Goal: Transaction & Acquisition: Download file/media

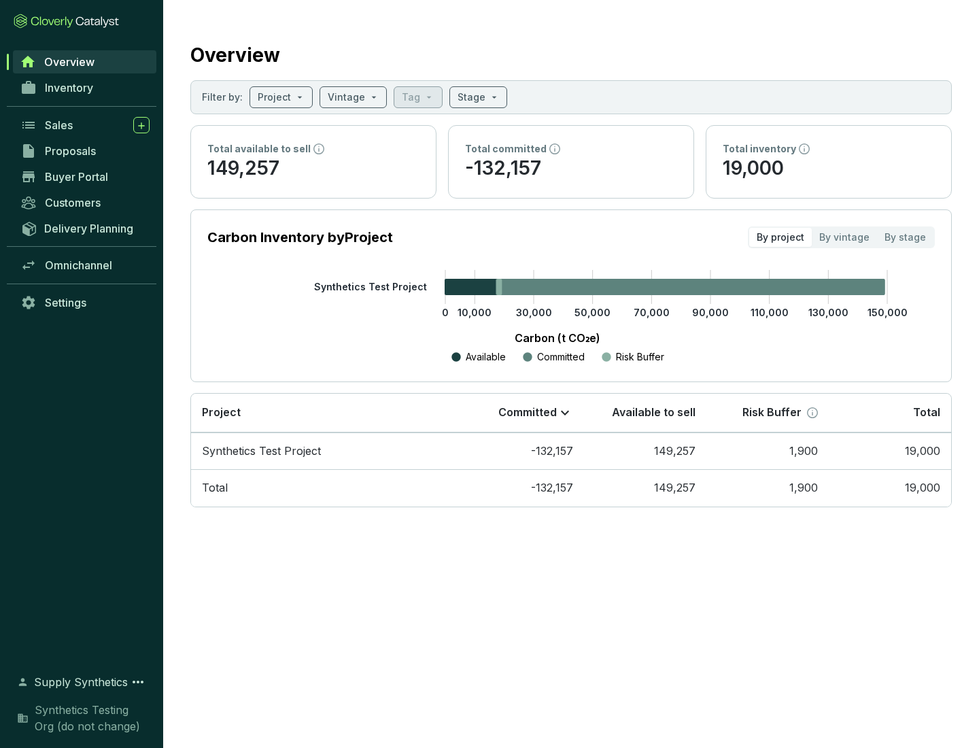
click at [85, 151] on span "Proposals" at bounding box center [70, 151] width 51 height 14
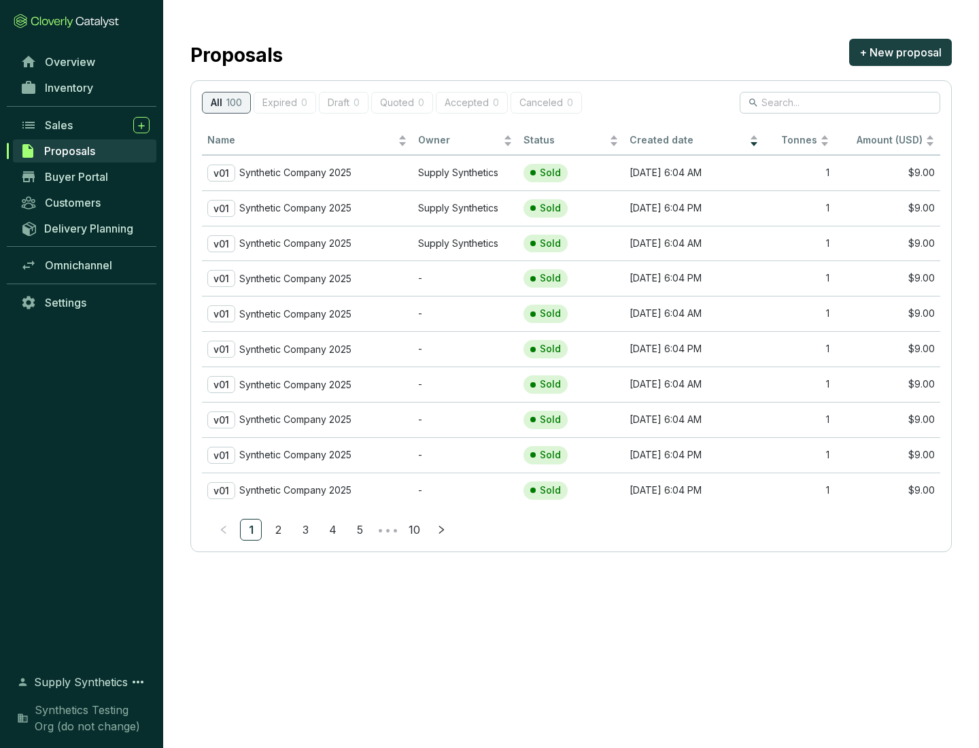
click at [296, 173] on p "Synthetic Company 2025" at bounding box center [295, 172] width 112 height 12
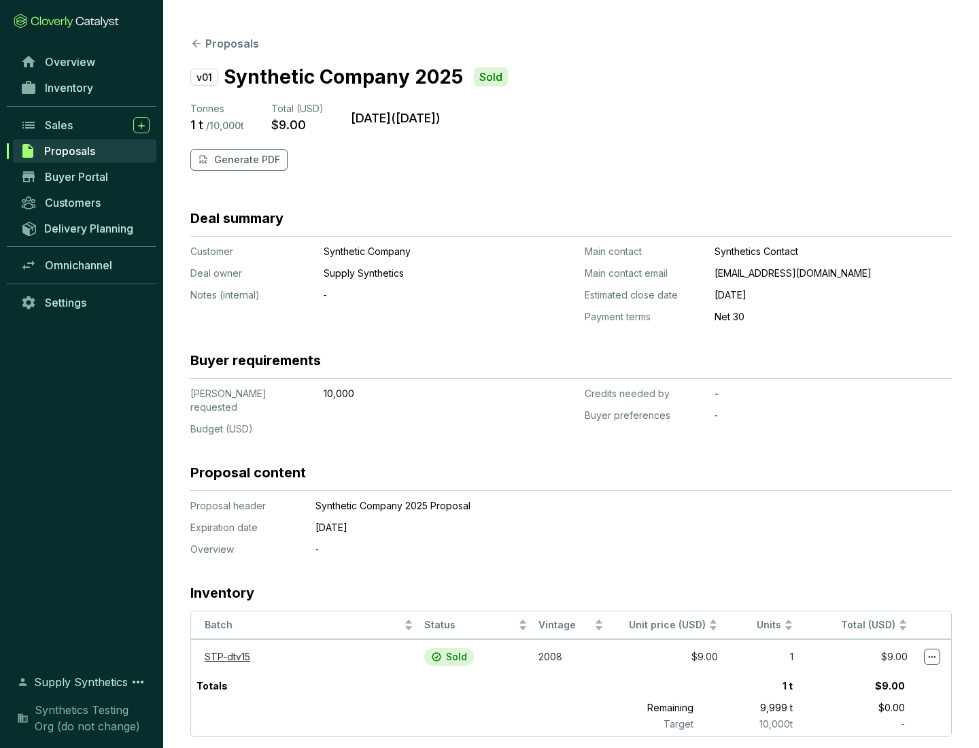
click at [245, 160] on p "Generate PDF" at bounding box center [247, 160] width 66 height 14
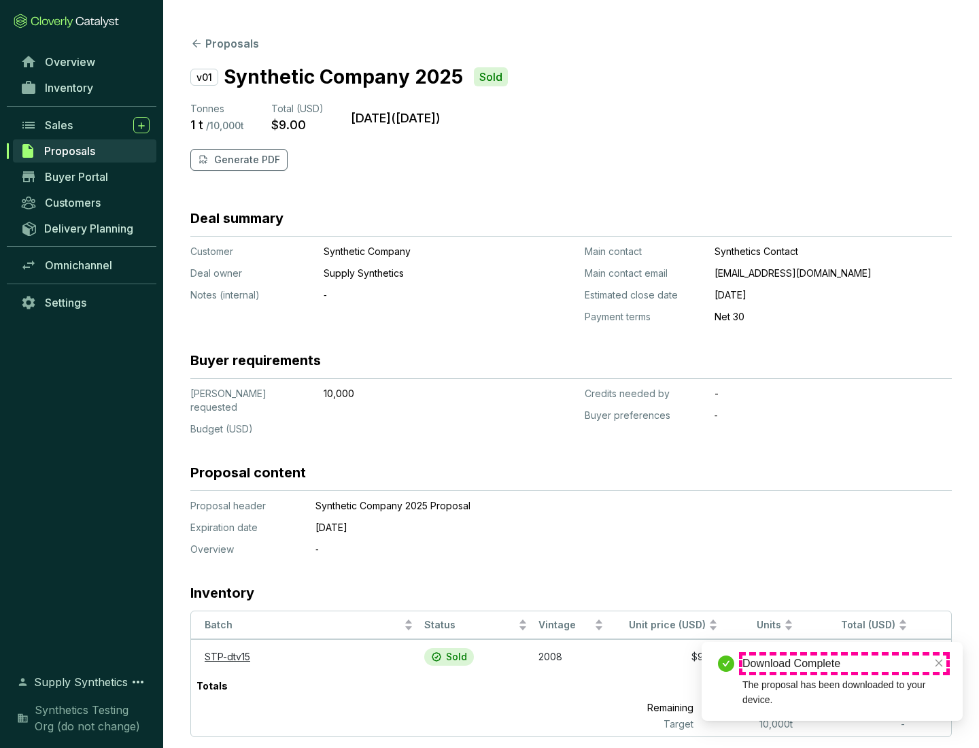
click at [844, 663] on div "Download Complete" at bounding box center [844, 663] width 204 height 16
